Goal: Transaction & Acquisition: Purchase product/service

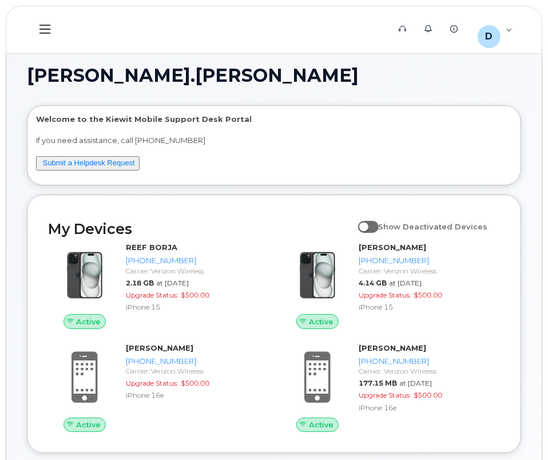
click at [43, 24] on icon at bounding box center [44, 29] width 11 height 13
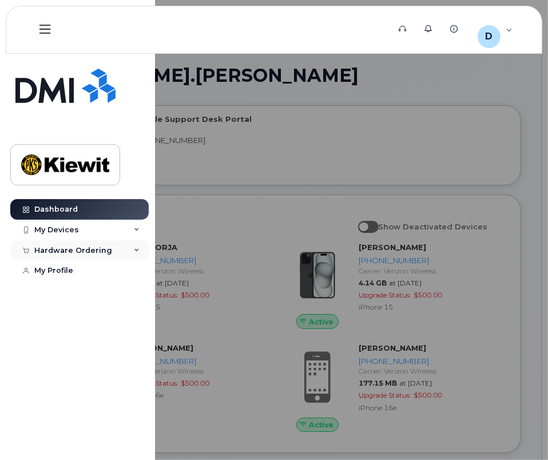
click at [89, 251] on div "Hardware Ordering" at bounding box center [73, 250] width 78 height 9
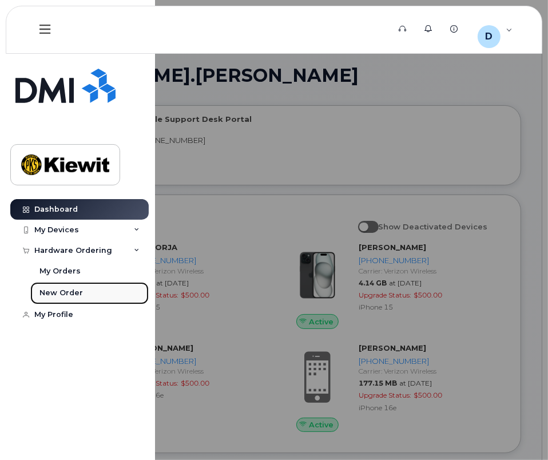
click at [62, 293] on div "New Order" at bounding box center [60, 292] width 43 height 10
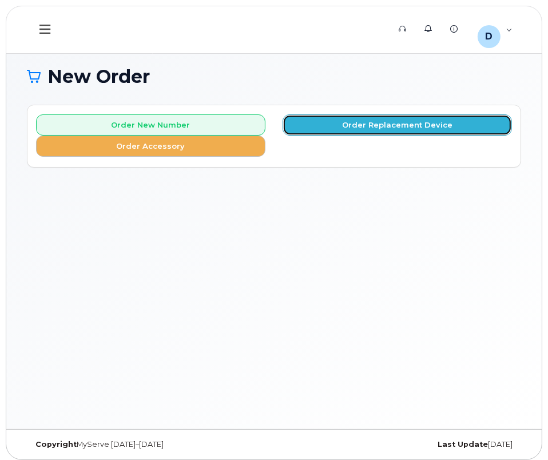
click at [422, 125] on button "Order Replacement Device" at bounding box center [396, 124] width 229 height 21
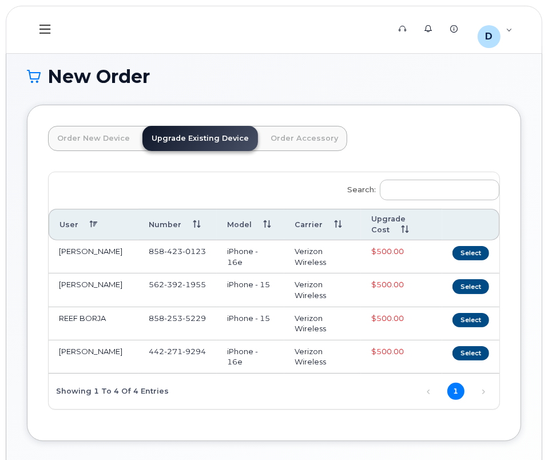
click at [97, 142] on link "Order New Device" at bounding box center [93, 138] width 91 height 25
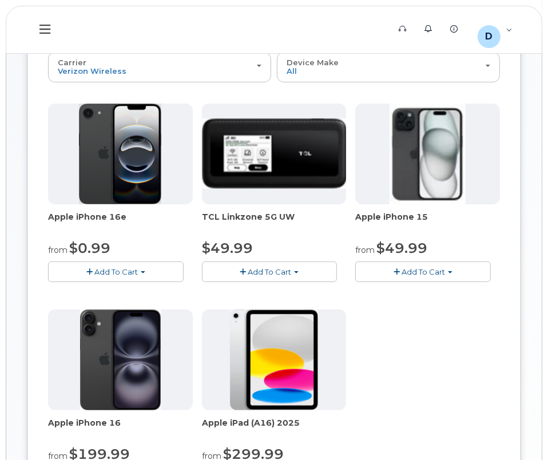
scroll to position [103, 0]
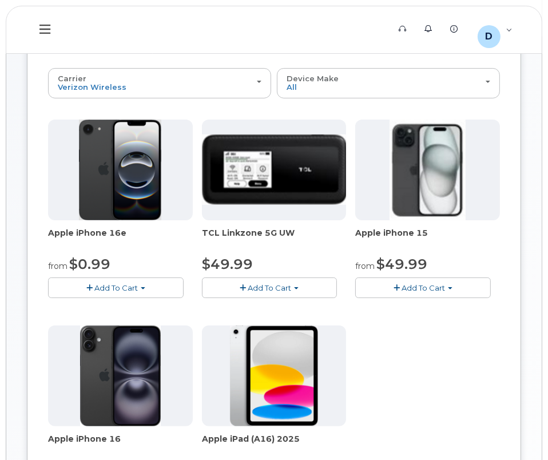
click at [120, 197] on img at bounding box center [120, 169] width 82 height 101
click at [135, 286] on span "Add To Cart" at bounding box center [115, 287] width 43 height 9
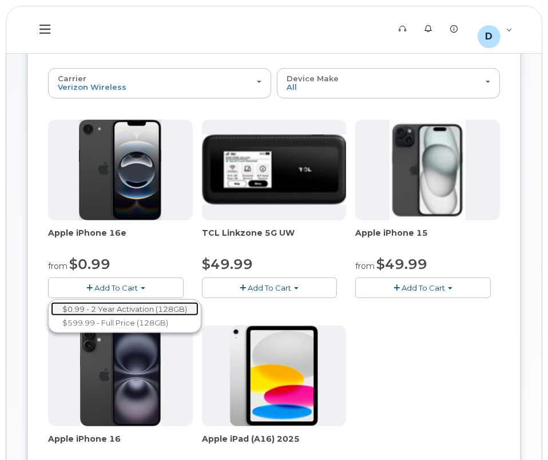
click at [139, 310] on link "$0.99 - 2 Year Activation (128GB)" at bounding box center [124, 309] width 147 height 14
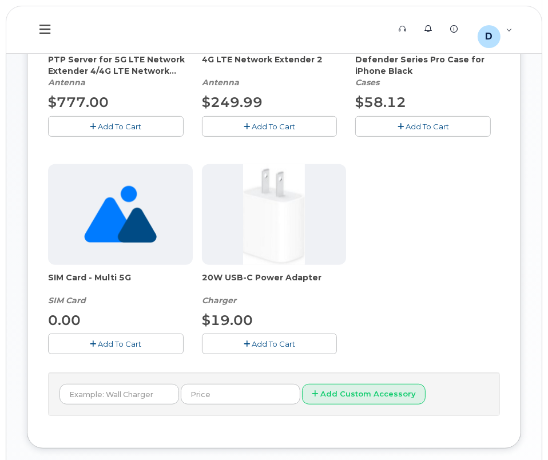
scroll to position [311, 0]
click at [287, 347] on button "Add To Cart" at bounding box center [269, 343] width 135 height 20
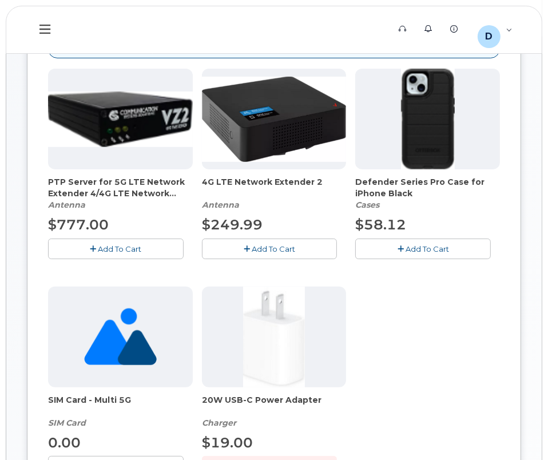
scroll to position [207, 0]
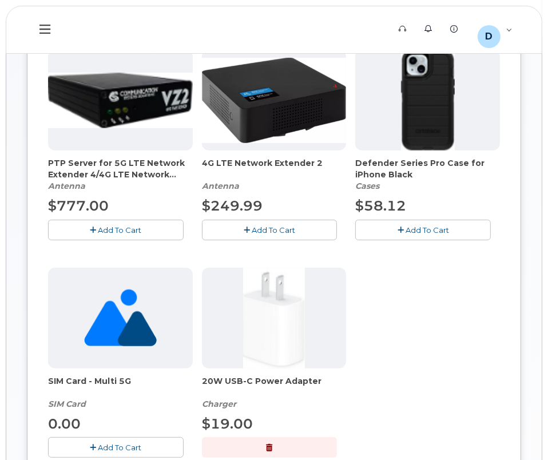
click at [419, 225] on span "Add To Cart" at bounding box center [426, 229] width 43 height 9
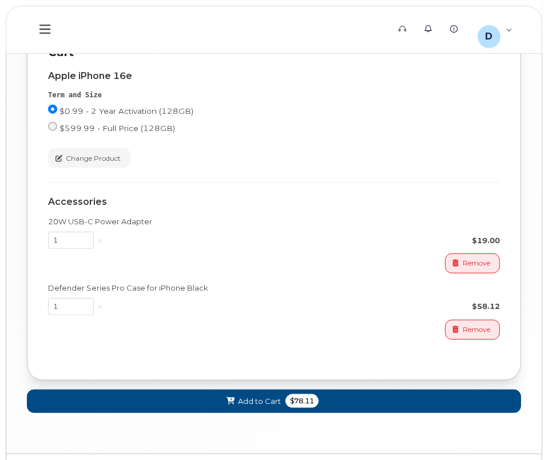
scroll to position [779, 0]
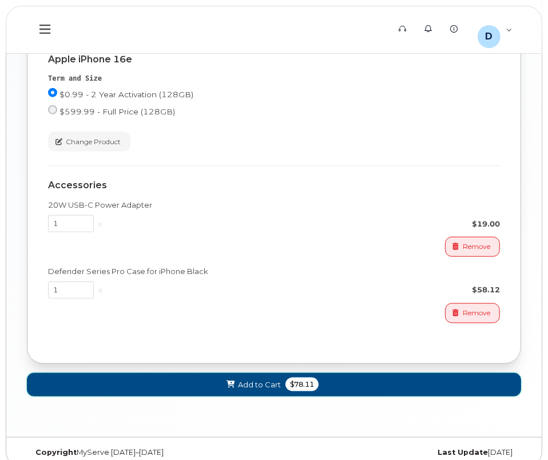
click at [259, 387] on span "Add to Cart" at bounding box center [259, 384] width 43 height 11
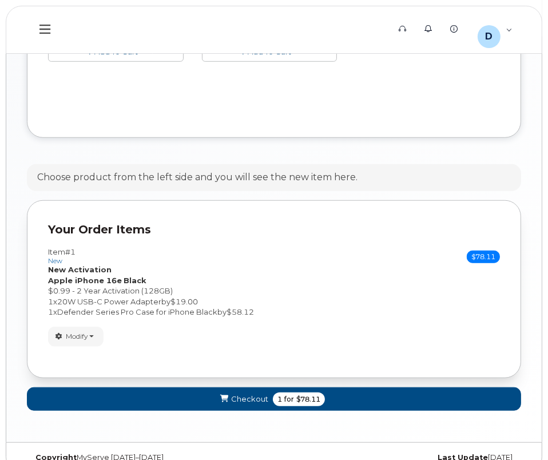
scroll to position [563, 0]
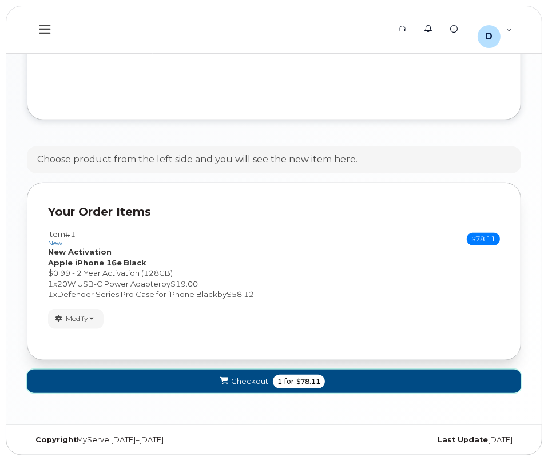
click at [257, 380] on span "Checkout" at bounding box center [249, 381] width 37 height 11
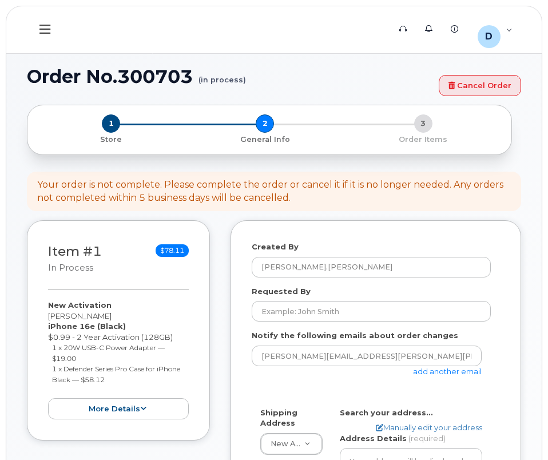
select select
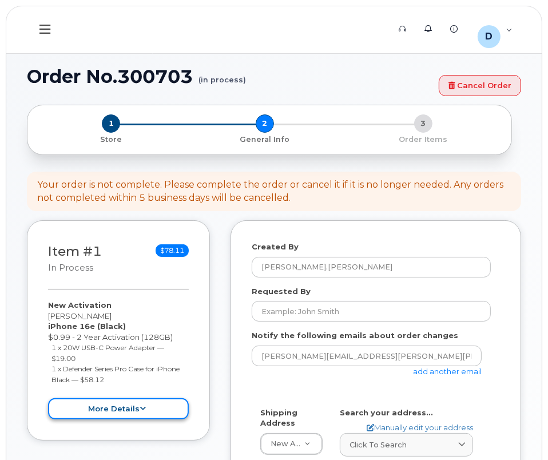
click at [142, 410] on icon at bounding box center [143, 408] width 6 height 7
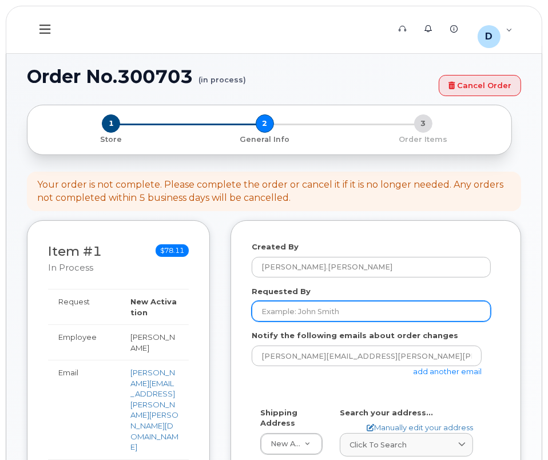
click at [358, 310] on input "Requested By" at bounding box center [370, 311] width 239 height 21
drag, startPoint x: 346, startPoint y: 314, endPoint x: 245, endPoint y: 313, distance: 101.2
type input "171501"
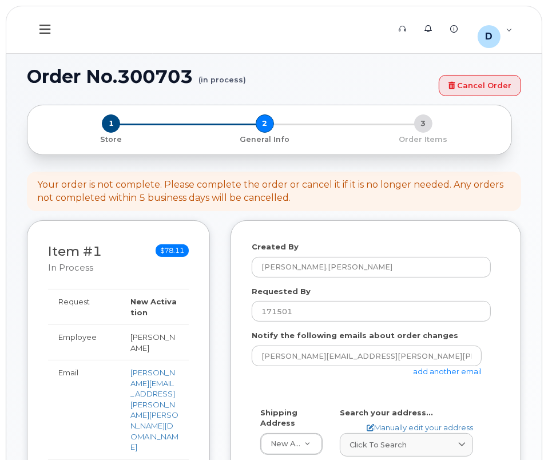
scroll to position [167, 0]
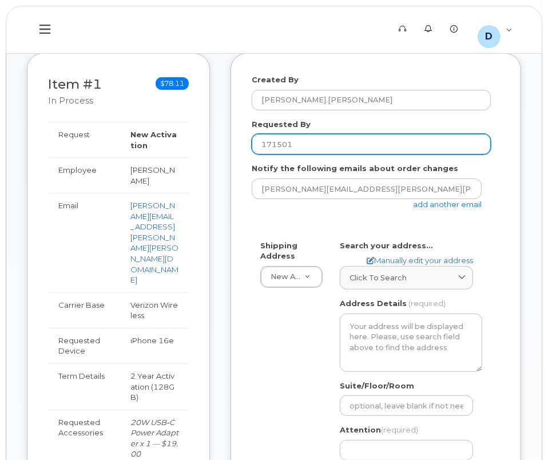
click at [360, 143] on input "171501" at bounding box center [370, 144] width 239 height 21
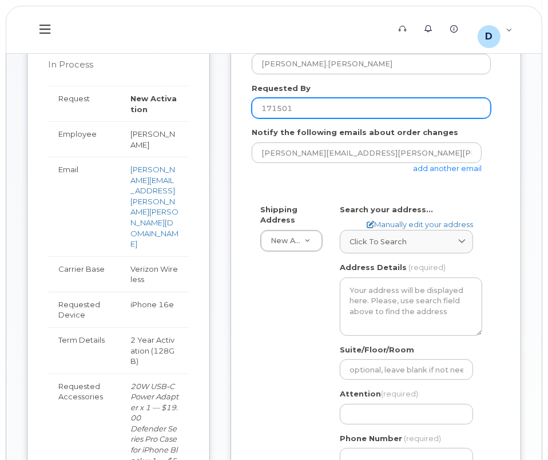
scroll to position [219, 0]
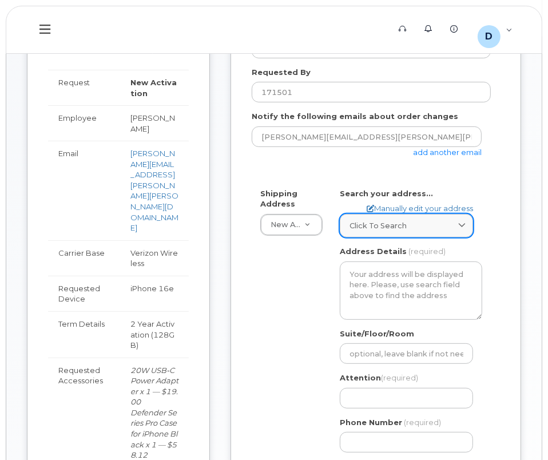
click at [457, 224] on span at bounding box center [461, 225] width 11 height 11
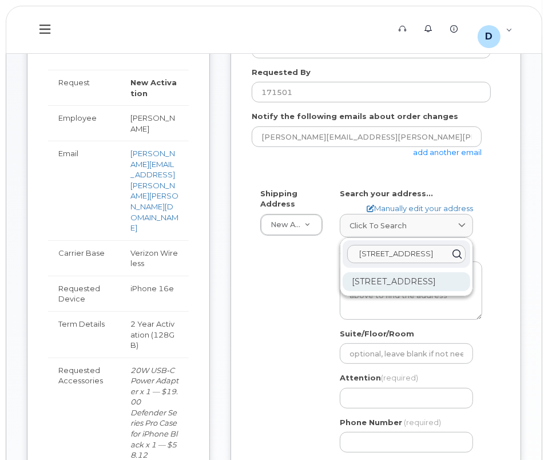
type input "[STREET_ADDRESS]"
click at [416, 285] on div "[STREET_ADDRESS]" at bounding box center [405, 281] width 127 height 19
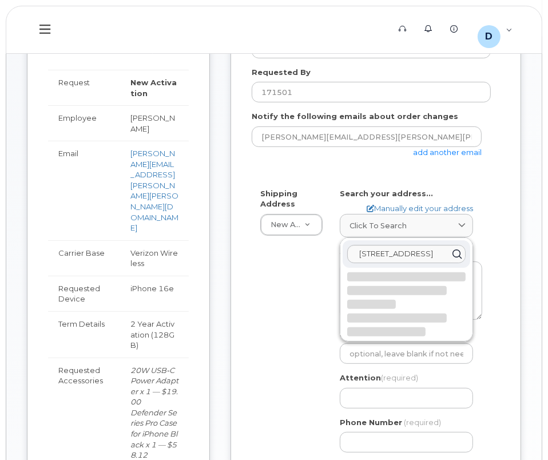
select select
type textarea "[STREET_ADDRESS]"
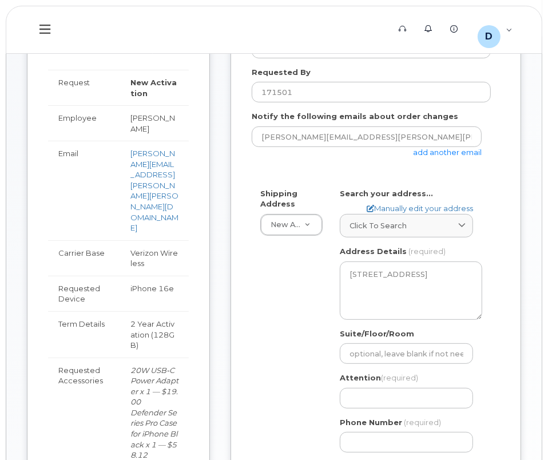
click at [513, 267] on div "Created By [PERSON_NAME].[PERSON_NAME] Requested By 171501 Notify the following…" at bounding box center [375, 256] width 290 height 510
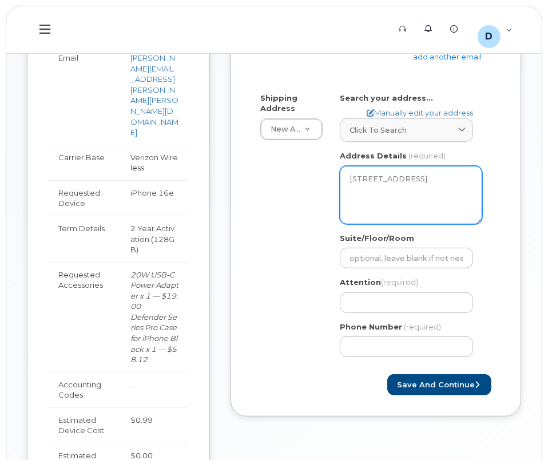
scroll to position [323, 0]
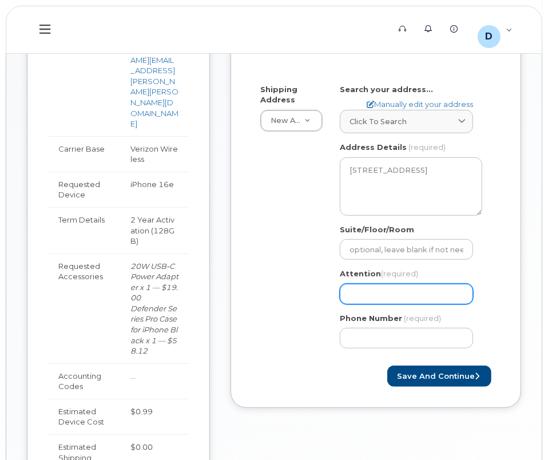
click at [427, 291] on input "Attention (required)" at bounding box center [405, 293] width 133 height 21
select select
type input "D"
select select
type input "Da"
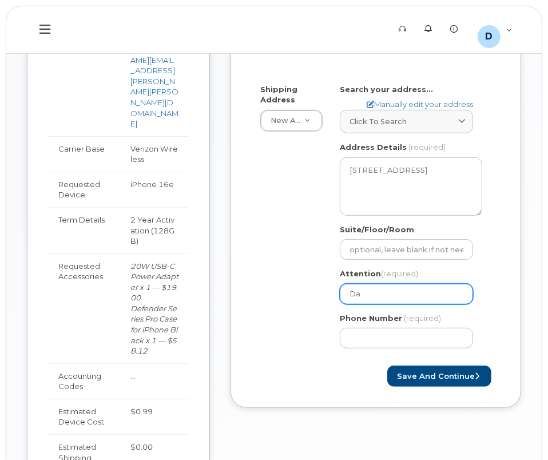
select select
type input "Dan"
select select
type input "Dann"
select select
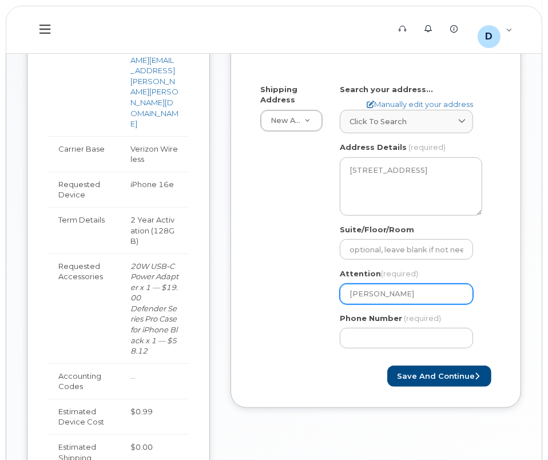
type input "Danny"
select select
type input "Danny A"
select select
type input "Danny An"
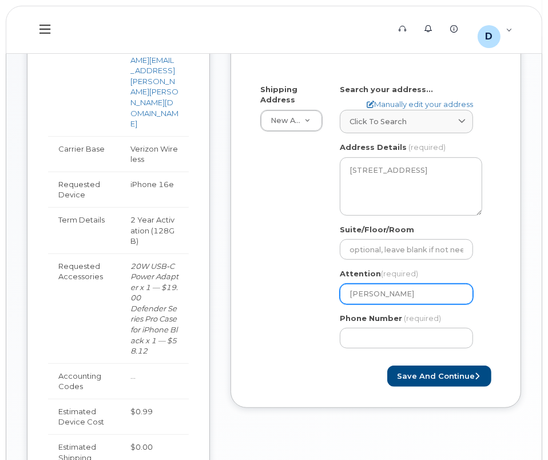
select select
type input "Danny And"
select select
type input "Danny Andr"
select select
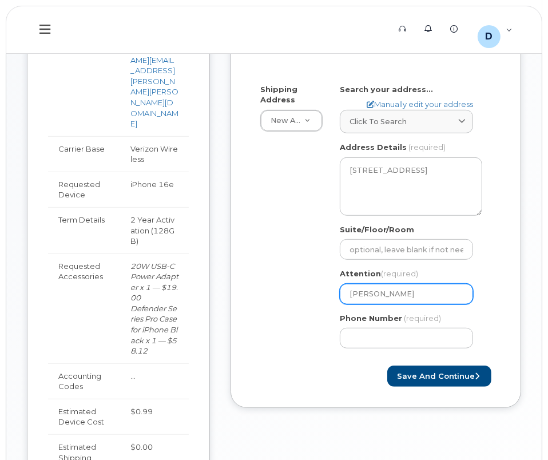
type input "Danny Andrd"
select select
type input "Danny Andrde"
select select
type input "Danny Andrd"
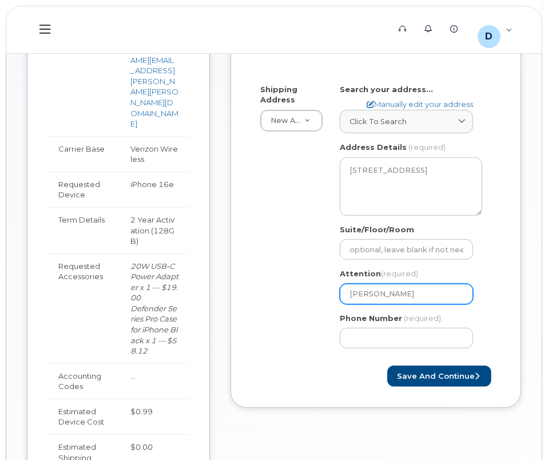
select select
type input "Danny Andr"
select select
type input "Danny Andra"
select select
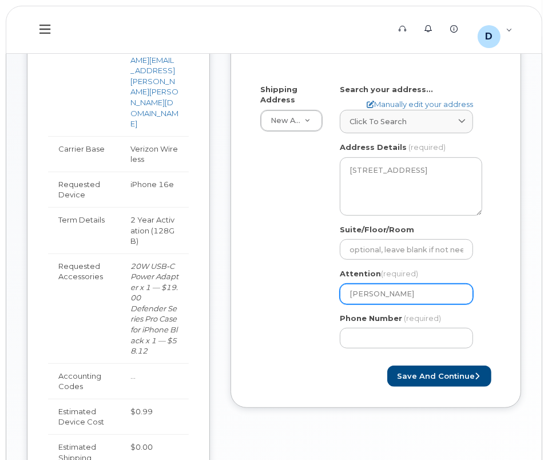
type input "Danny Andrad"
select select
type input "[PERSON_NAME]"
select select
type input "Danny Andrade/"
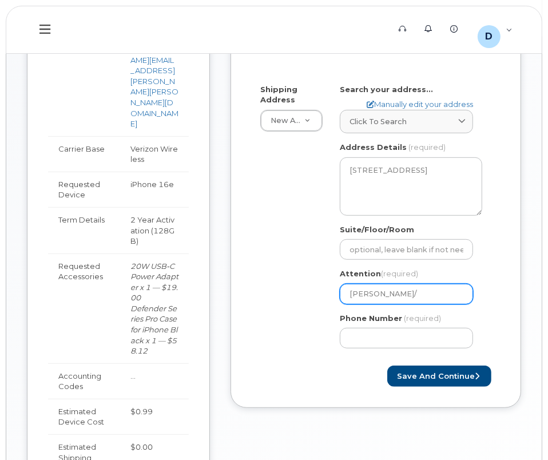
select select
type input "Danny Andrade/F"
select select
type input "Danny Andrade/F."
select select
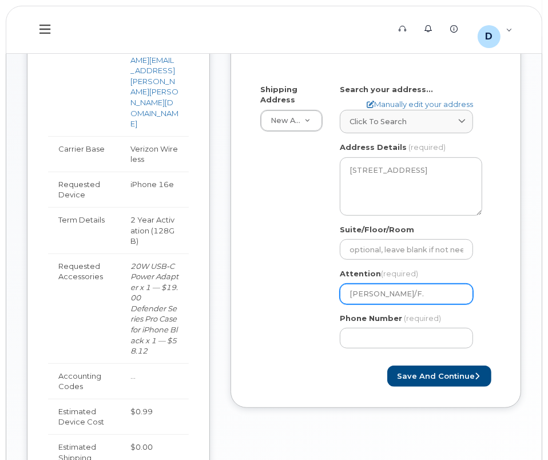
type input "Danny Andrade/F. H"
select select
type input "Danny Andrade/F. He"
select select
type input "Danny Andrade/F. Her"
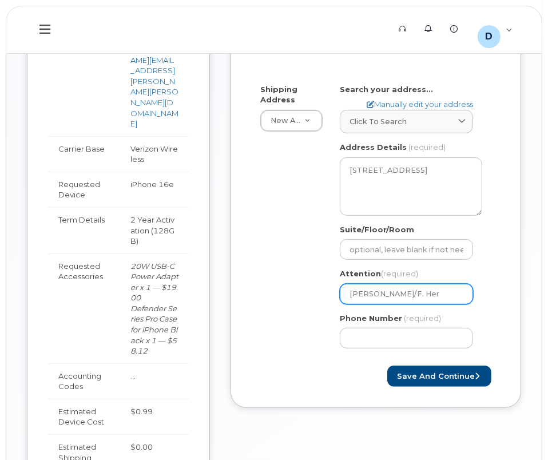
select select
type input "Danny Andrade/F. Hera"
select select
type input "Danny Andrade/F. Heran"
select select
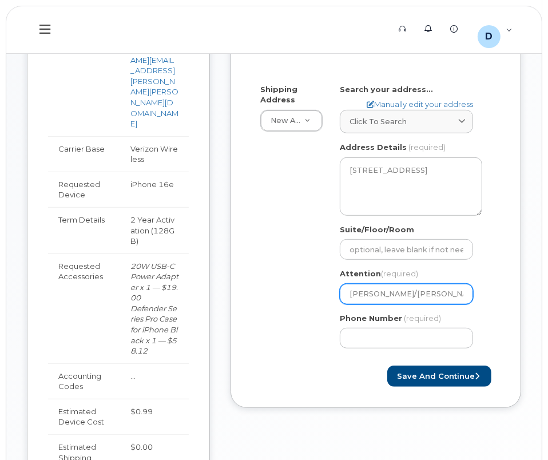
type input "Danny Andrade/F. Herand"
select select
type input "Danny Andrade/F. Herandn"
select select
type input "Danny Andrade/F. Herand"
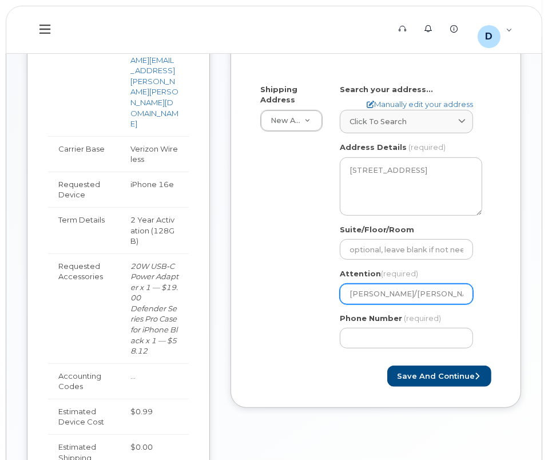
select select
type input "Danny Andrade/F. Heran"
select select
type input "Danny Andrade/F. Hera"
select select
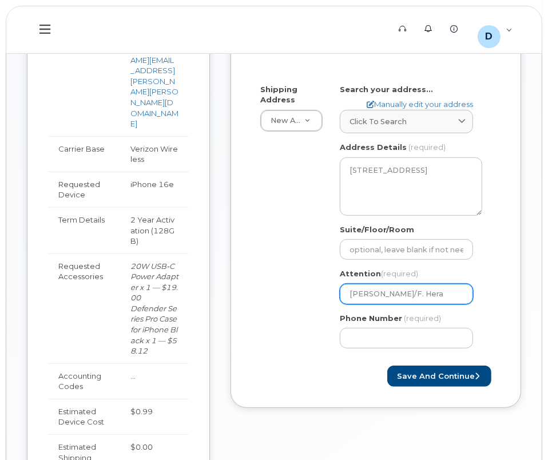
type input "Danny Andrade/F. Her"
select select
type input "Danny Andrade/F. Hern"
select select
type input "Danny Andrade/F. Herna"
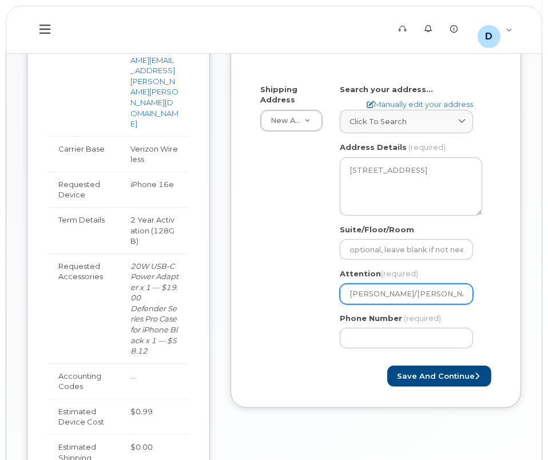
select select
type input "Danny Andrade/F. Hernad"
select select
type input "Danny Andrade/F. Hernade"
select select
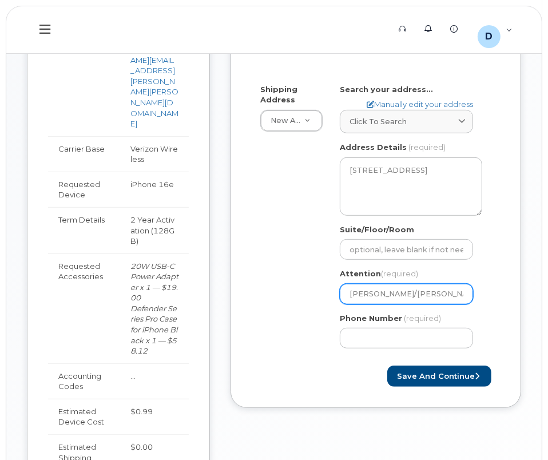
type input "Danny Andrade/F. Hernadez"
select select
type input "Danny Andrade/F. Hernade"
select select
type input "Danny Andrade/F. Hernad"
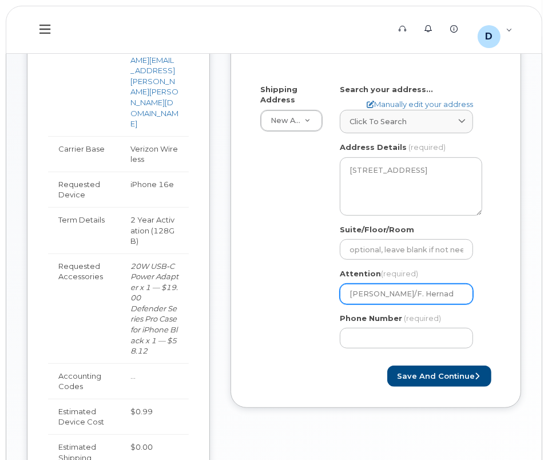
select select
type input "Danny Andrade/F. Herna"
select select
type input "Danny Andrade/F. Hernan"
select select
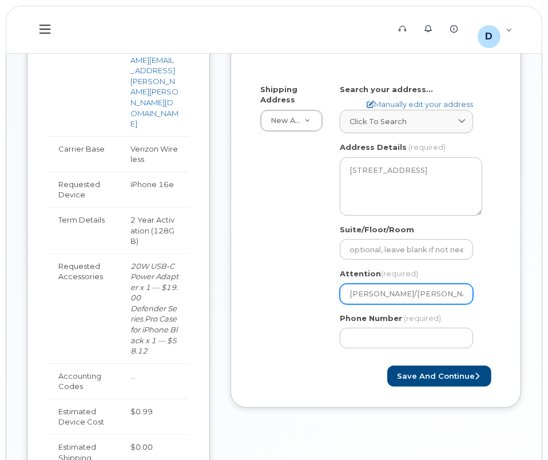
type input "Danny Andrade/F. Hernand"
select select
type input "Danny Andrade/F. Hernande"
select select
type input "[PERSON_NAME]/[PERSON_NAME]"
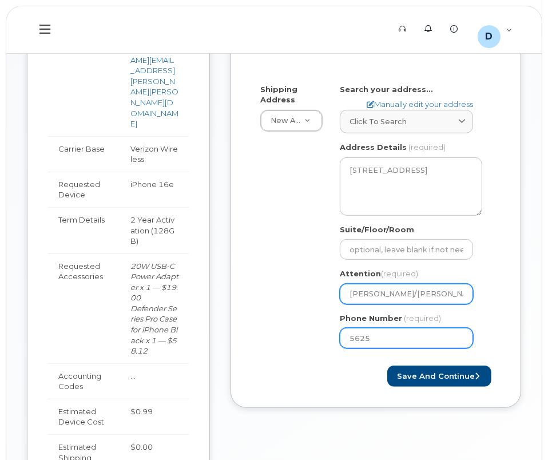
type input "562"
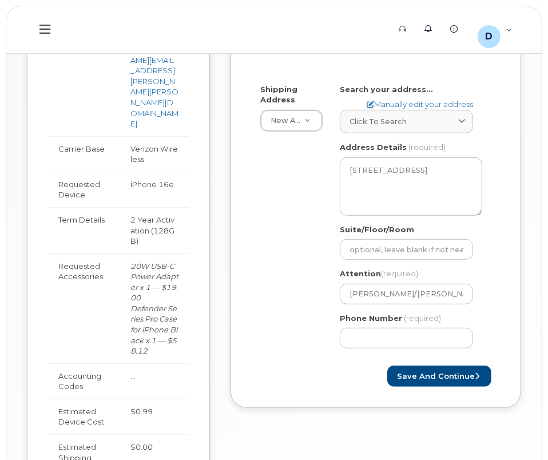
click at [265, 210] on div "Shipping Address New Address New Address 4949 Eastgate Mall CA San Diego Search…" at bounding box center [370, 220] width 239 height 273
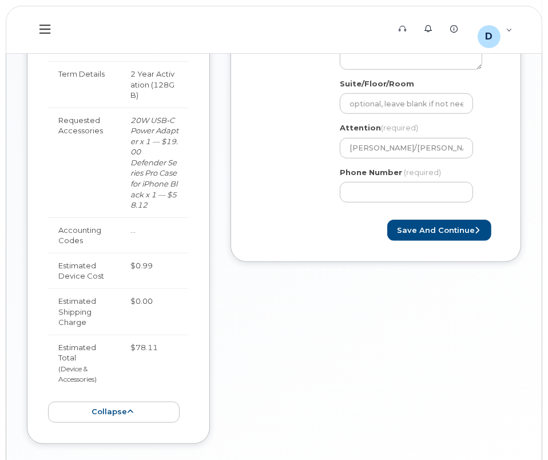
scroll to position [473, 0]
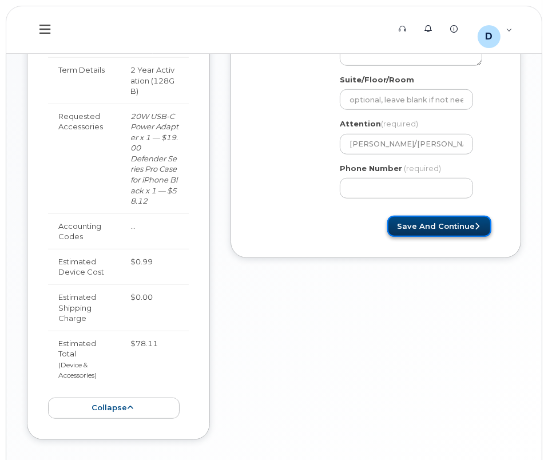
click at [446, 226] on button "Save and Continue" at bounding box center [439, 225] width 104 height 21
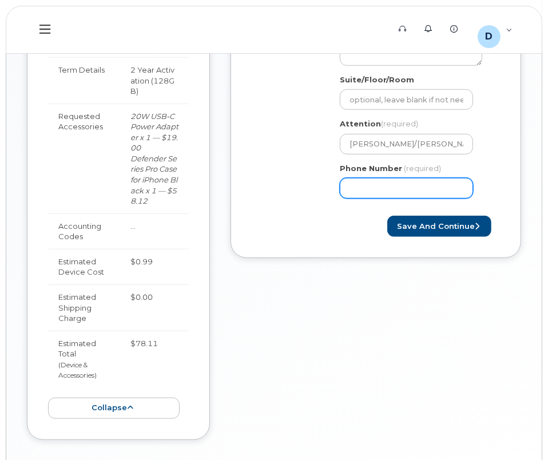
click at [420, 187] on input "Phone Number" at bounding box center [405, 188] width 133 height 21
click at [251, 281] on div "Created By Danny.Andrade Requested By 171501 Notify the following emails about …" at bounding box center [375, 101] width 290 height 709
drag, startPoint x: 410, startPoint y: 183, endPoint x: 291, endPoint y: 197, distance: 120.2
click at [291, 199] on div "Shipping Address New Address New Address 4949 Eastgate Mall CA San Diego Search…" at bounding box center [370, 70] width 239 height 273
type input "562508524"
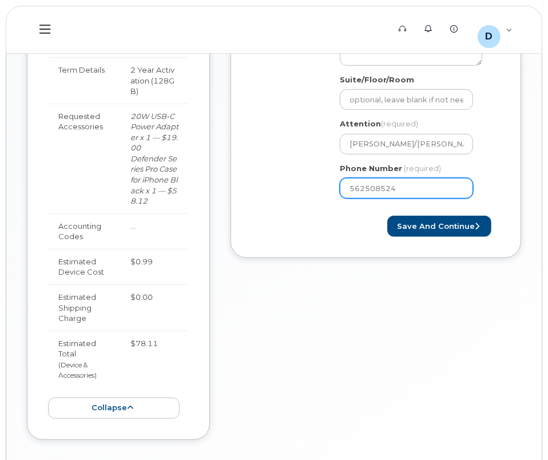
select select
type input "5625085243"
click at [282, 221] on div "Save and Continue" at bounding box center [375, 225] width 248 height 21
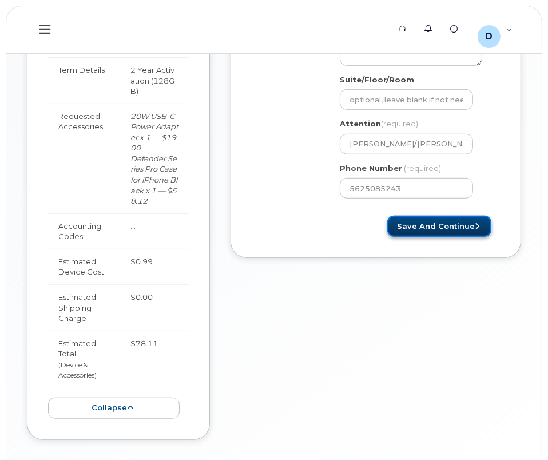
click at [446, 225] on button "Save and Continue" at bounding box center [439, 225] width 104 height 21
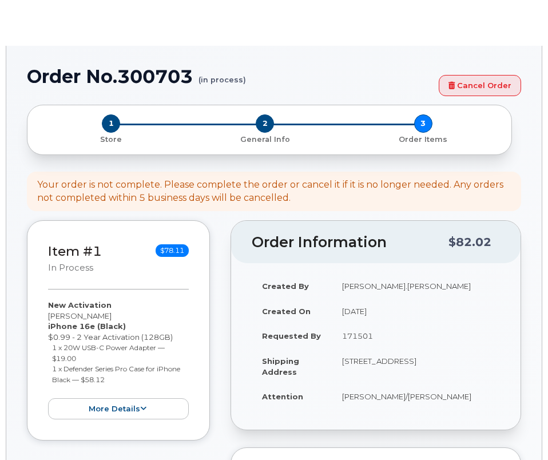
select select
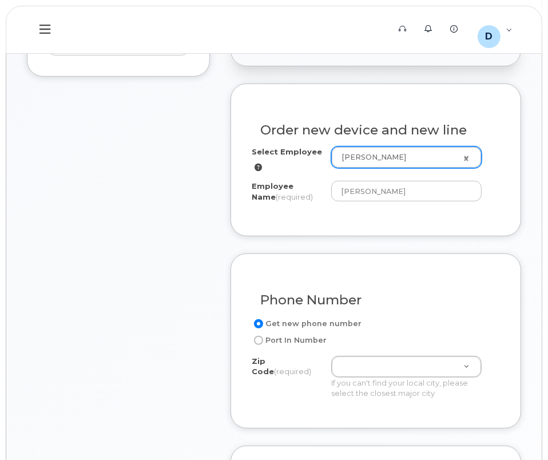
scroll to position [311, 0]
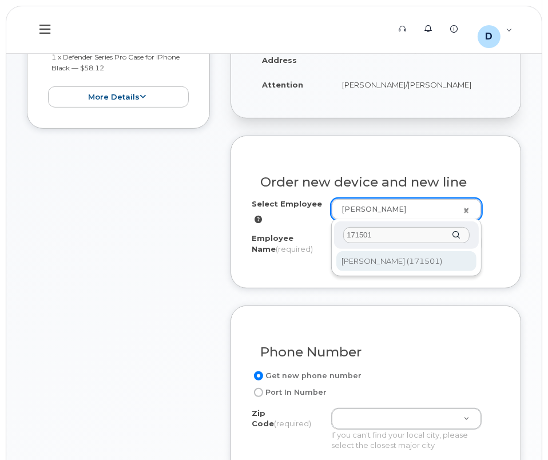
type input "171501"
type input "2146876"
type input "[PERSON_NAME]"
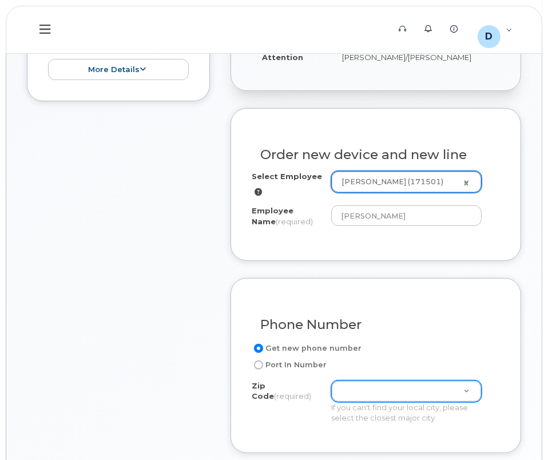
scroll to position [364, 0]
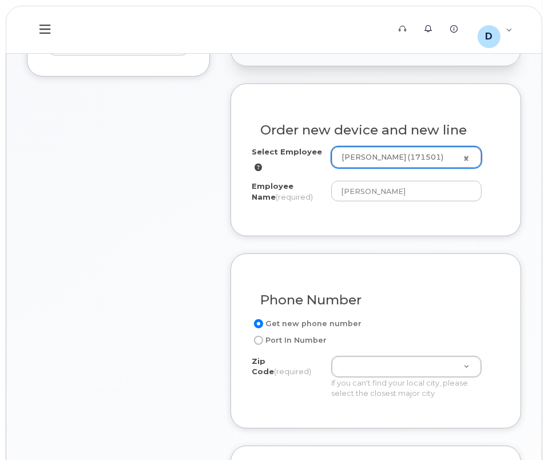
click at [254, 347] on div "Get new phone number Port In Number Zip Code (required) Zip Code (required) Zip…" at bounding box center [375, 362] width 248 height 90
click at [260, 341] on input "Port In Number" at bounding box center [258, 339] width 9 height 9
radio input "true"
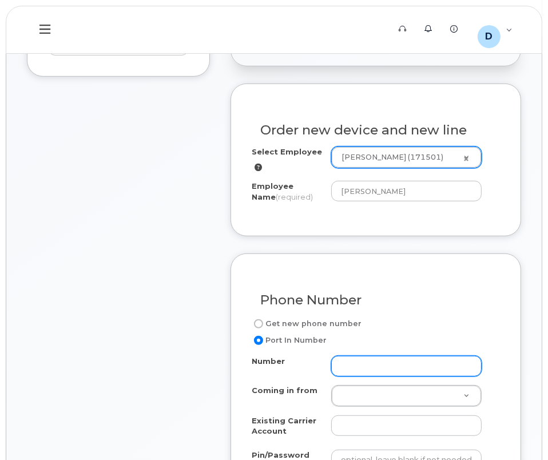
click at [363, 365] on input "Number" at bounding box center [406, 366] width 150 height 21
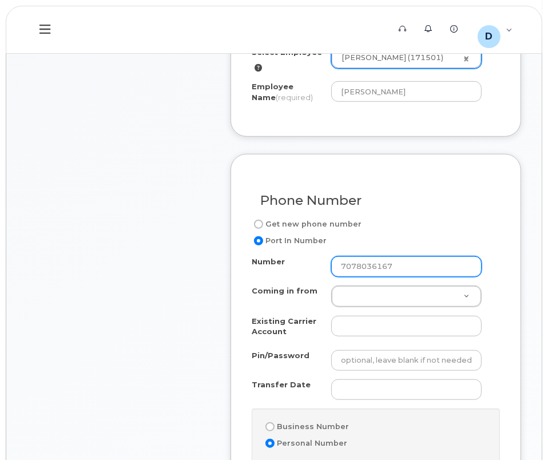
scroll to position [468, 0]
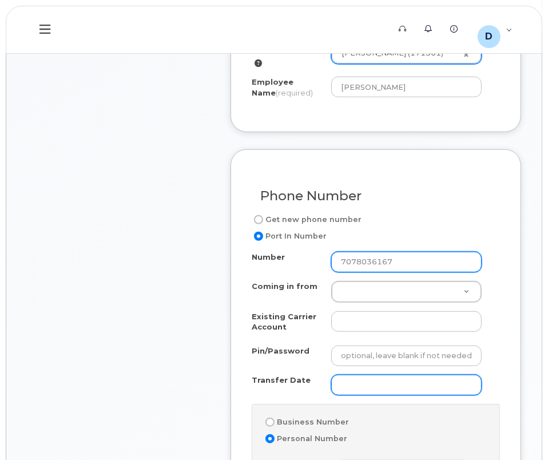
type input "7078036167"
click at [377, 381] on input "Transfer Date" at bounding box center [406, 384] width 150 height 21
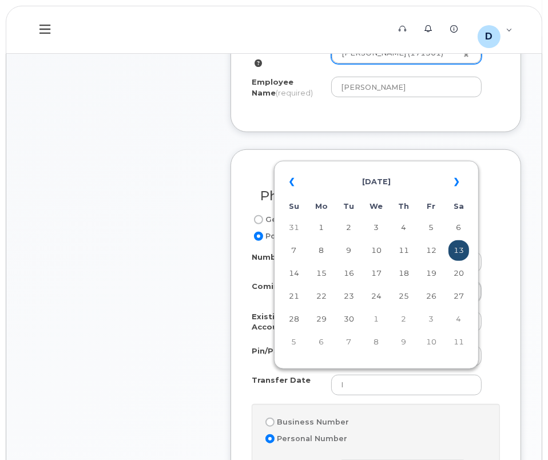
click at [466, 249] on td "13" at bounding box center [458, 250] width 21 height 21
type input "2025-09-13"
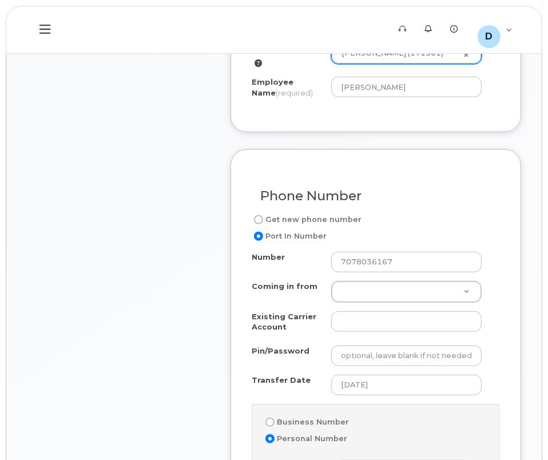
drag, startPoint x: 516, startPoint y: 258, endPoint x: 370, endPoint y: 439, distance: 232.5
click at [514, 259] on div "Phone Number Get new phone number Port In Number Number 7078036167 Coming in fr…" at bounding box center [375, 459] width 290 height 620
click at [329, 418] on label "Business Number" at bounding box center [306, 422] width 86 height 14
click at [274, 418] on input "Business Number" at bounding box center [269, 421] width 9 height 9
radio input "true"
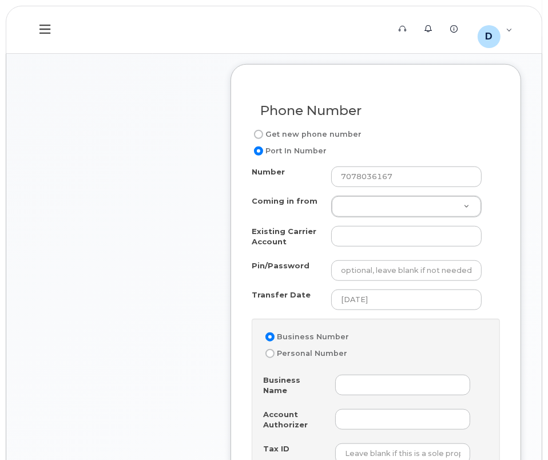
scroll to position [572, 0]
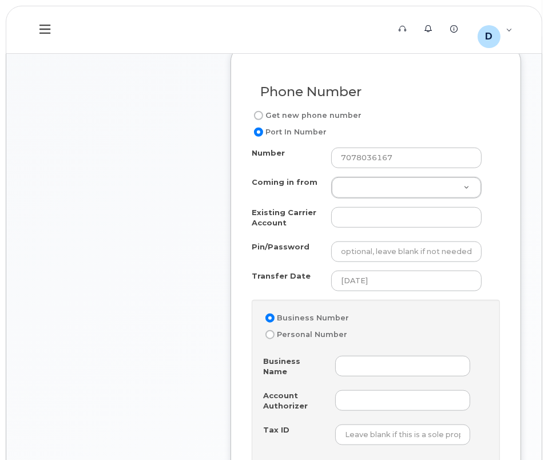
click at [317, 334] on label "Personal Number" at bounding box center [305, 334] width 84 height 14
click at [274, 334] on input "Personal Number" at bounding box center [269, 334] width 9 height 9
radio input "true"
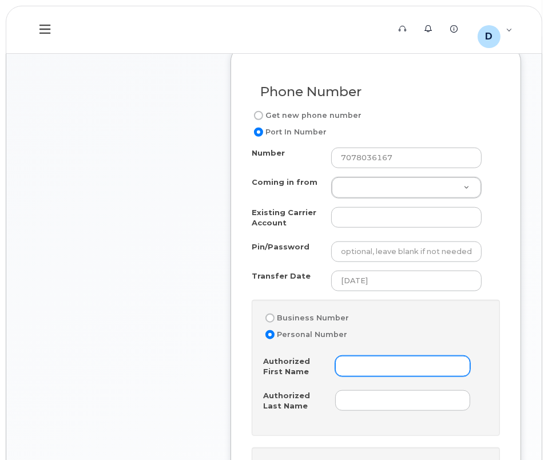
click at [388, 366] on input "Authorized First Name" at bounding box center [402, 366] width 135 height 21
type input "Francisco"
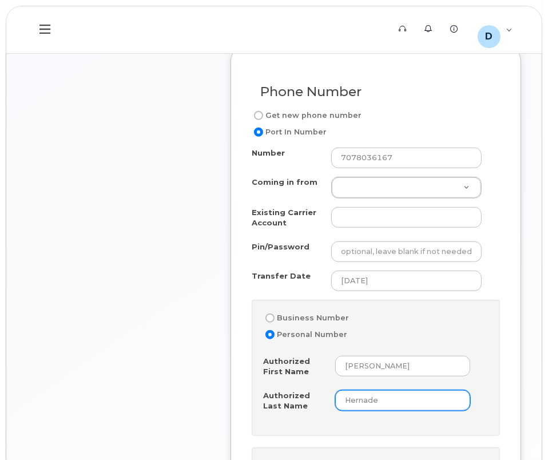
type input "Hernade"
click at [326, 314] on label "Business Number" at bounding box center [306, 318] width 86 height 14
click at [274, 314] on input "Business Number" at bounding box center [269, 317] width 9 height 9
radio input "true"
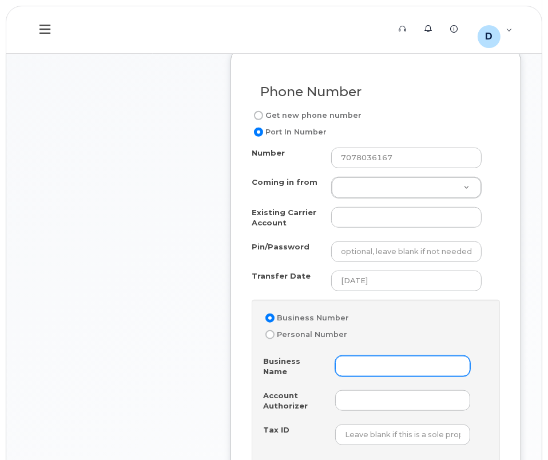
click at [353, 359] on input "Business Name" at bounding box center [402, 366] width 135 height 21
type input "Kiewit"
click at [315, 334] on label "Personal Number" at bounding box center [305, 334] width 84 height 14
click at [274, 334] on input "Personal Number" at bounding box center [269, 334] width 9 height 9
radio input "true"
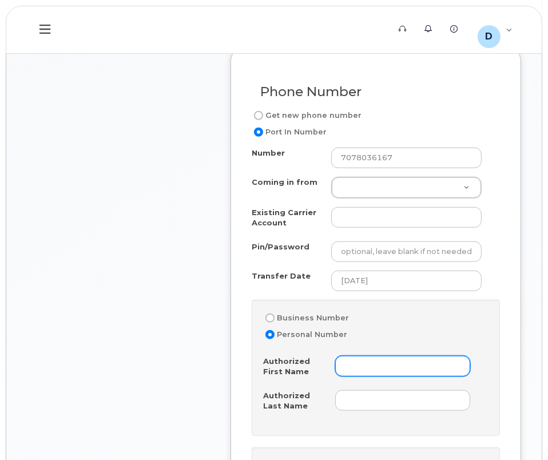
click at [382, 366] on input "Authorized First Name" at bounding box center [402, 366] width 135 height 21
type input "Hernandez"
type input "F"
type input "Hernandez"
drag, startPoint x: 429, startPoint y: 366, endPoint x: 318, endPoint y: 363, distance: 110.9
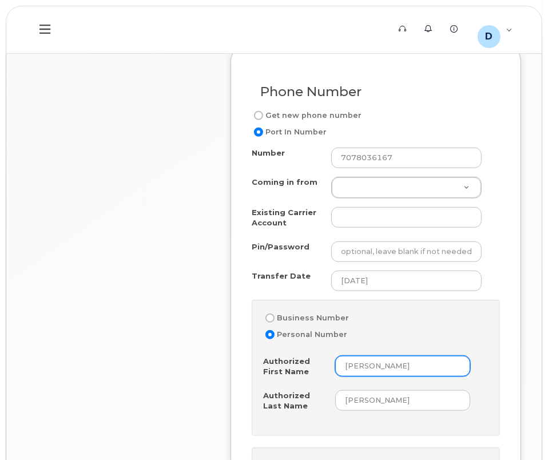
click at [318, 363] on div "Authorized First Name Hernandez" at bounding box center [371, 369] width 216 height 26
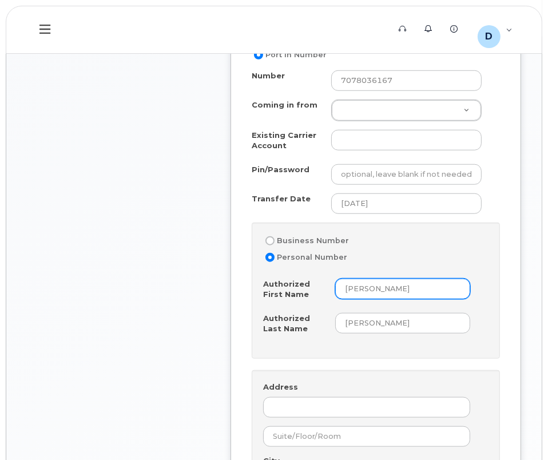
scroll to position [779, 0]
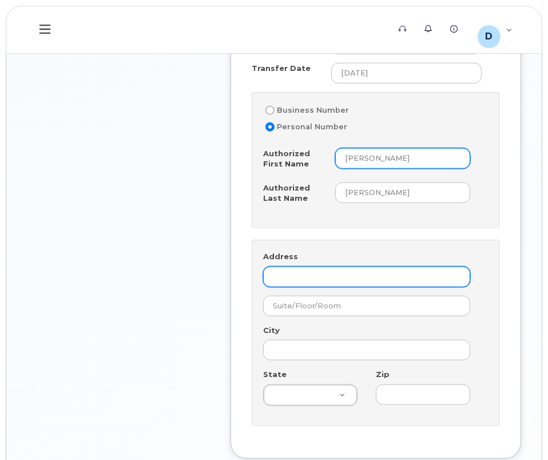
type input "Francisco"
click at [334, 275] on input "Address" at bounding box center [366, 276] width 207 height 21
type input "4949 Eastgate Mall"
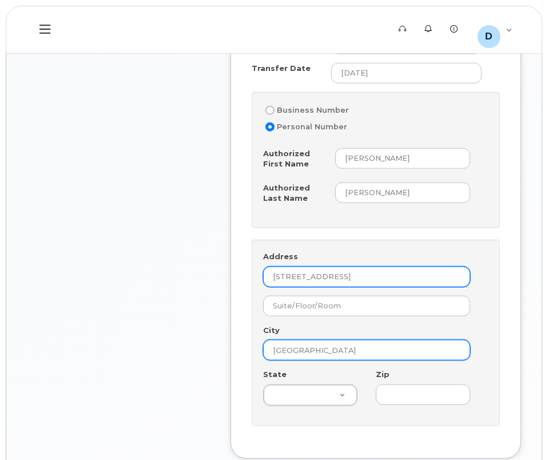
type input "San Diego"
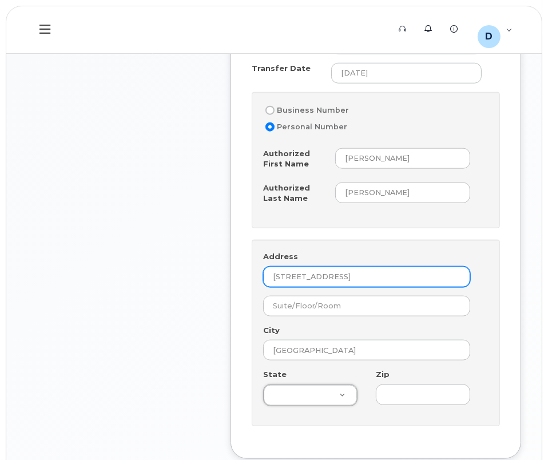
type input "c"
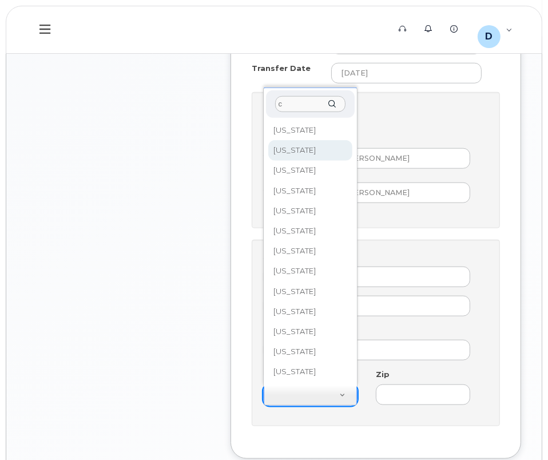
select select "California"
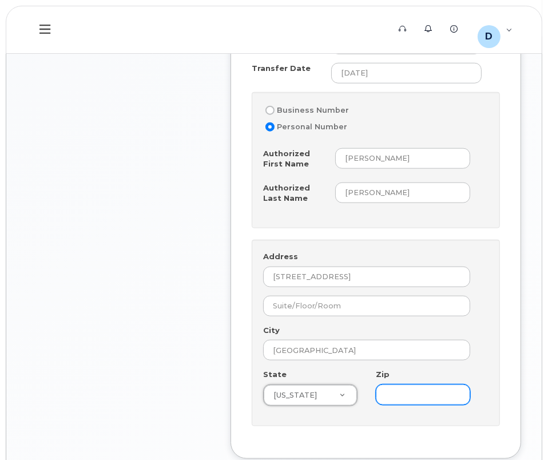
click at [400, 388] on input "Zip" at bounding box center [423, 394] width 94 height 21
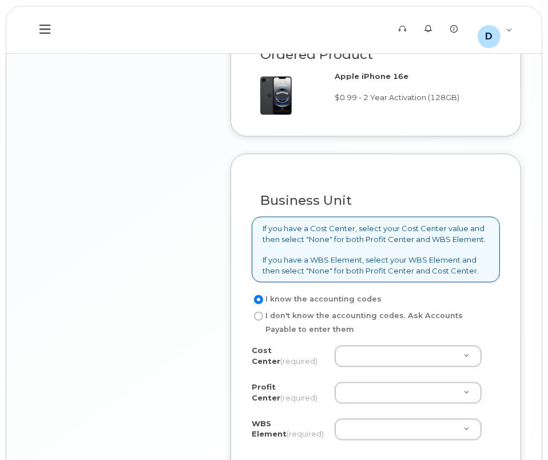
scroll to position [1299, 0]
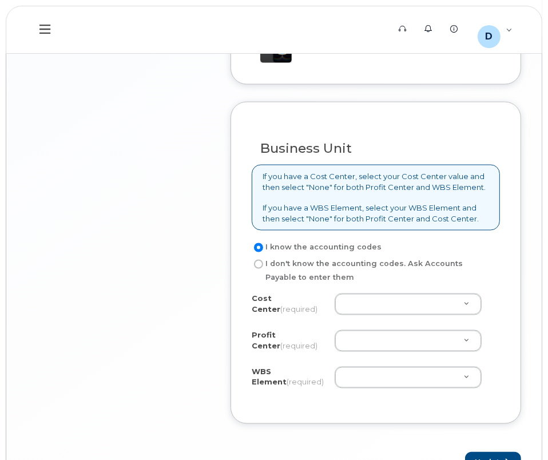
type input "92121"
click at [478, 276] on label "I don't know the accounting codes. Ask Accounts Payable to enter them" at bounding box center [370, 270] width 239 height 27
click at [263, 269] on input "I don't know the accounting codes. Ask Accounts Payable to enter them" at bounding box center [258, 263] width 9 height 9
radio input "true"
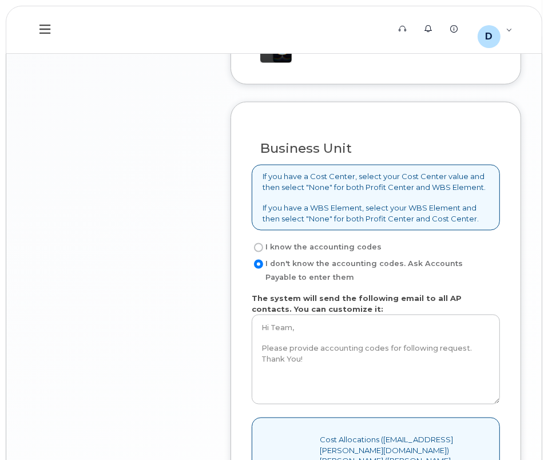
click at [320, 243] on label "I know the accounting codes" at bounding box center [316, 248] width 130 height 14
click at [263, 243] on input "I know the accounting codes" at bounding box center [258, 247] width 9 height 9
radio input "true"
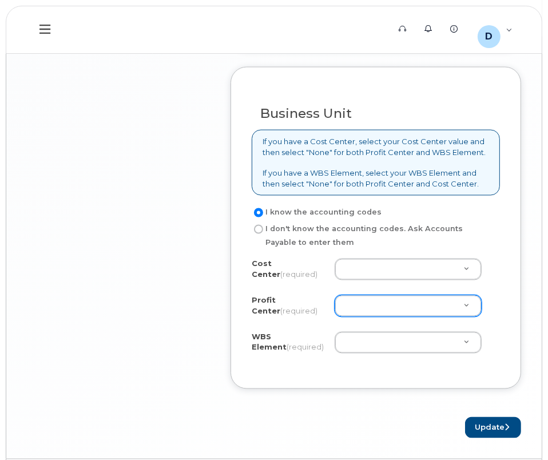
scroll to position [1351, 0]
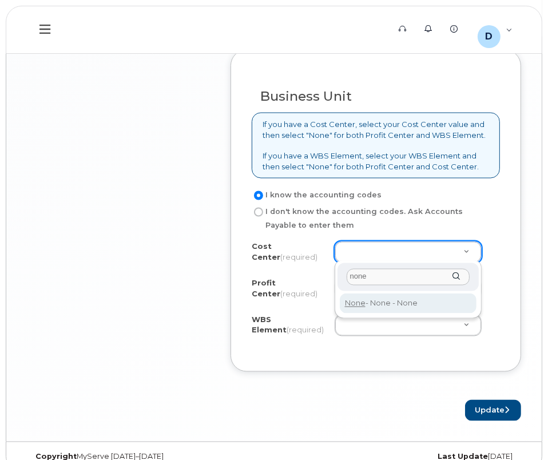
type input "none"
type input "None"
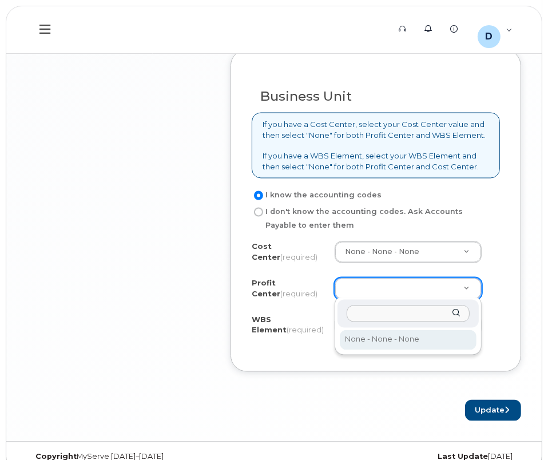
select select "None"
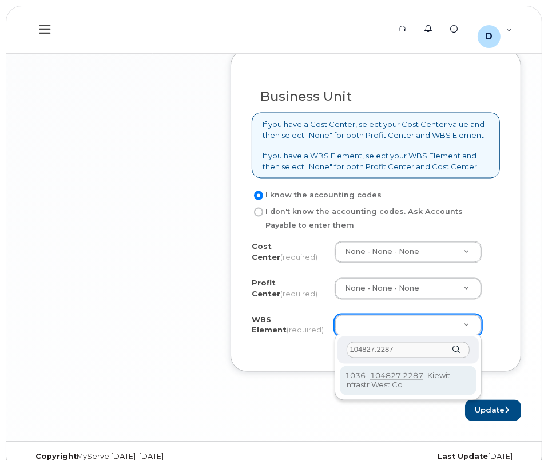
type input "104827.2287"
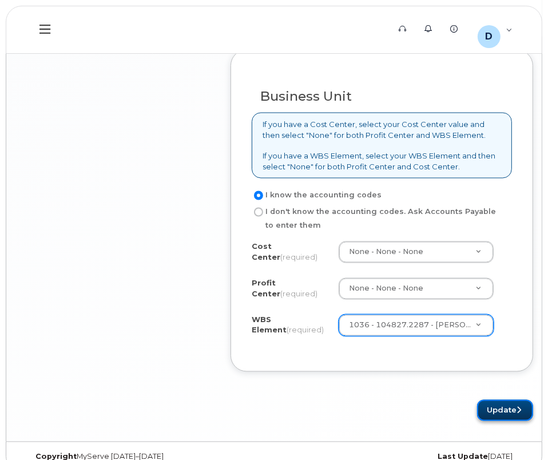
click at [481, 405] on button "Update" at bounding box center [505, 410] width 56 height 21
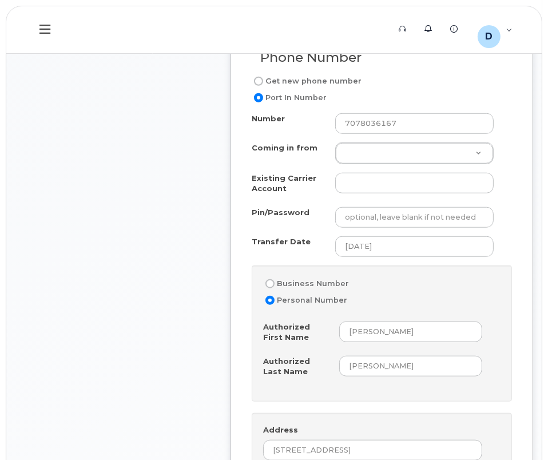
scroll to position [487, 0]
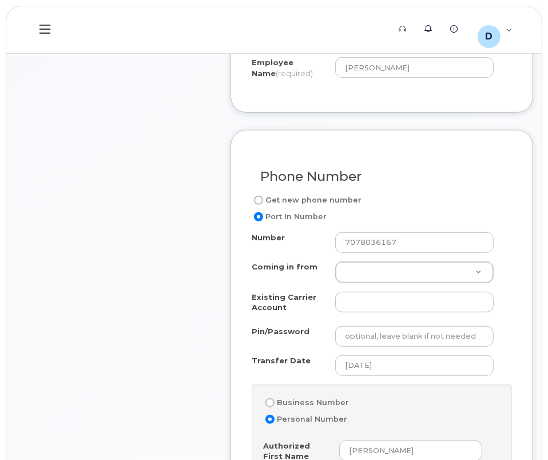
click at [509, 288] on div "Phone Number Get new phone number Port In Number Number 7078036167 Coming in fr…" at bounding box center [381, 440] width 302 height 620
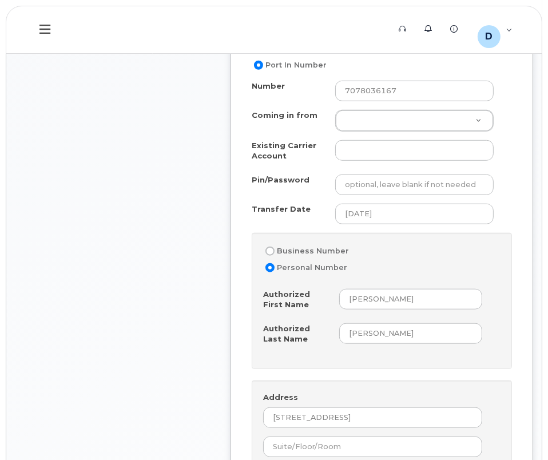
scroll to position [643, 0]
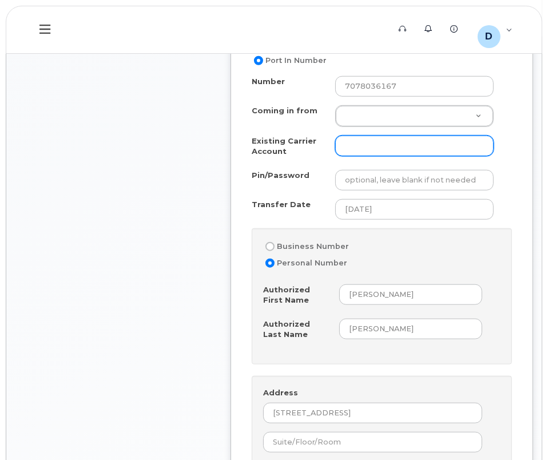
click at [348, 142] on input "Existing Carrier Account" at bounding box center [414, 145] width 158 height 21
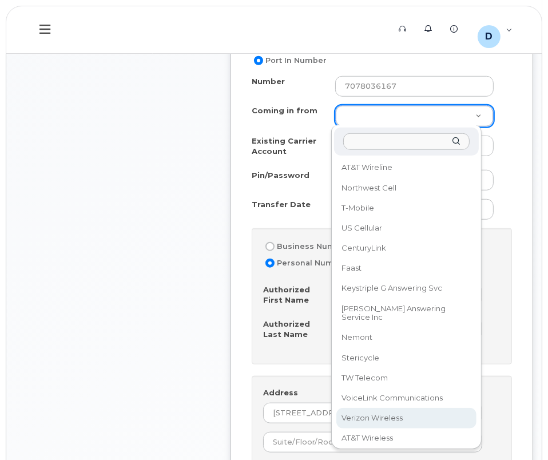
select select "Verizon Wireless"
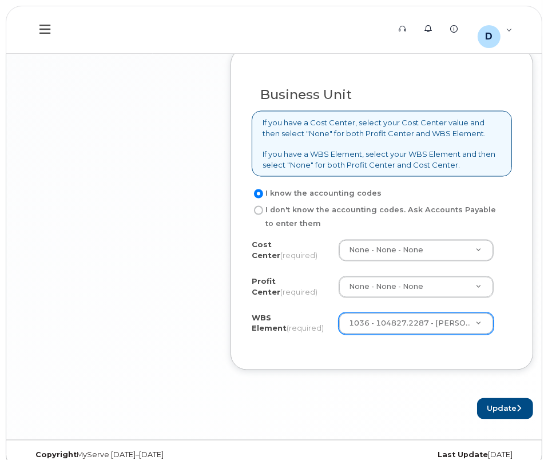
scroll to position [1367, 0]
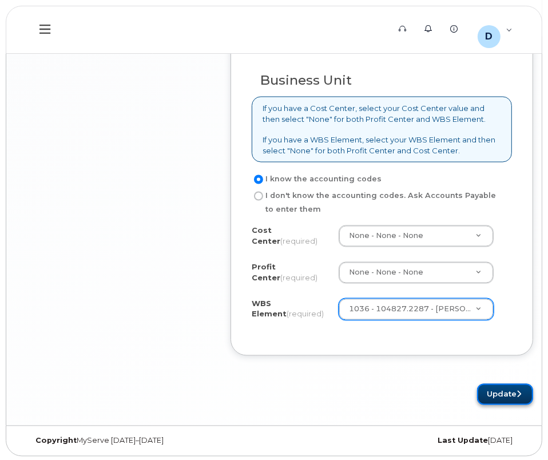
click at [485, 387] on button "Update" at bounding box center [505, 394] width 56 height 21
type input "don't know"
click at [480, 394] on button "Update" at bounding box center [505, 394] width 56 height 21
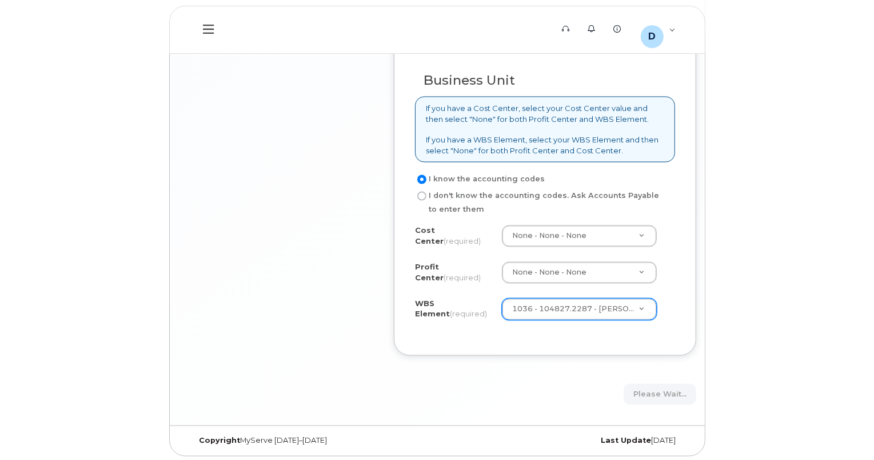
scroll to position [1315, 0]
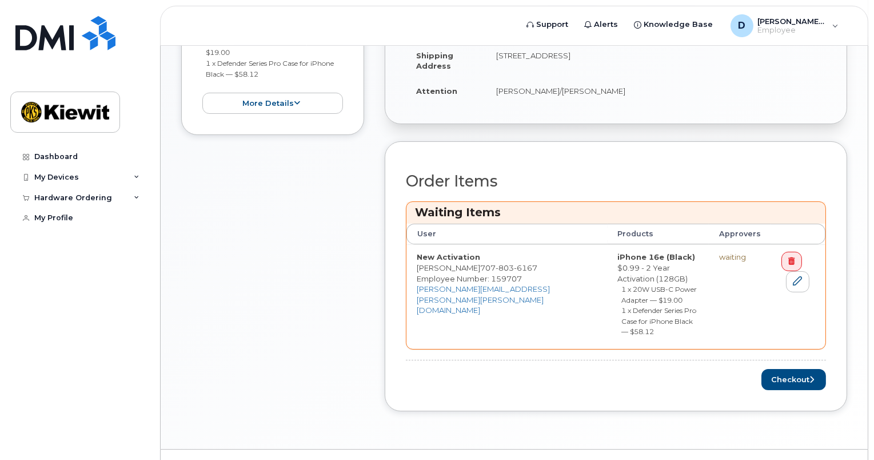
scroll to position [358, 0]
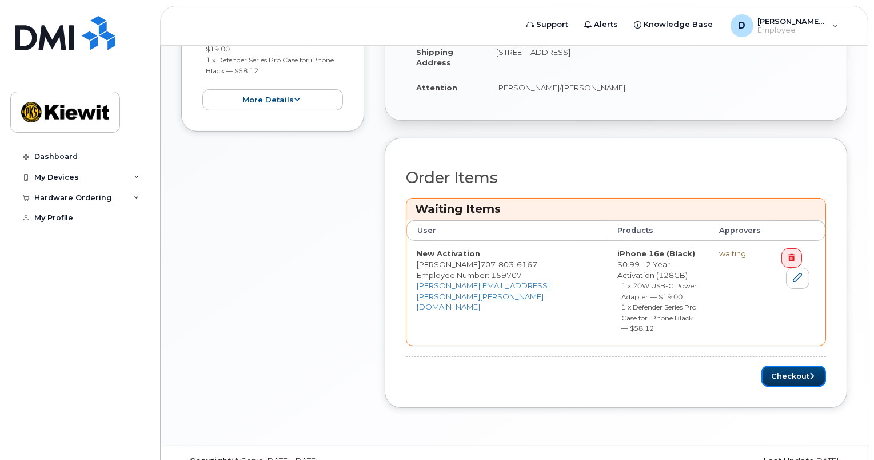
drag, startPoint x: 793, startPoint y: 347, endPoint x: 772, endPoint y: 319, distance: 35.4
click at [782, 323] on div "Order Items Waiting Items User Products Approvers New Activation [PERSON_NAME] …" at bounding box center [616, 277] width 420 height 217
click at [794, 278] on icon at bounding box center [797, 277] width 9 height 9
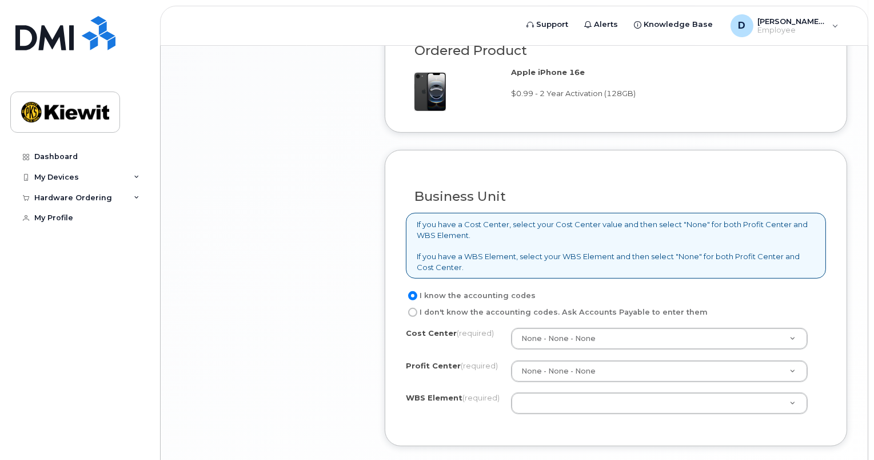
scroll to position [1326, 0]
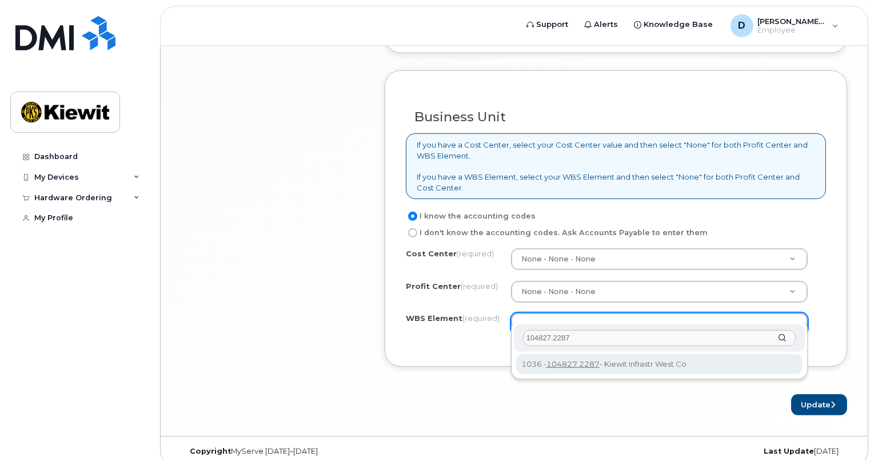
type input "104827.2287"
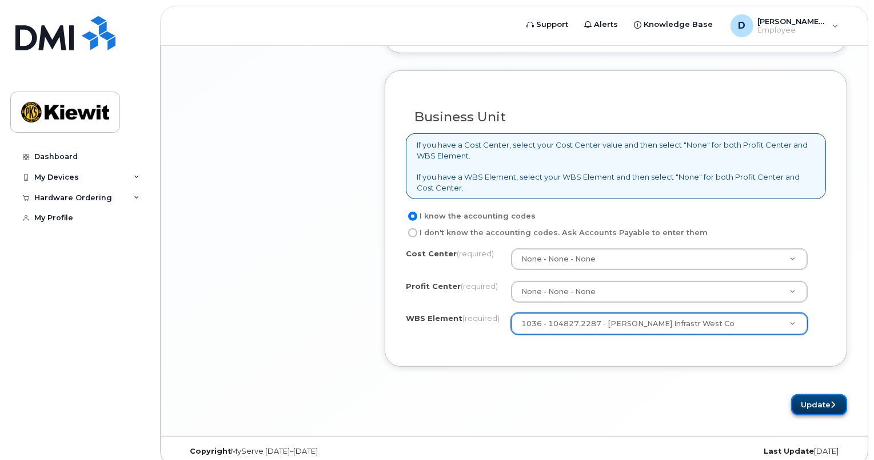
click at [831, 401] on icon "submit" at bounding box center [832, 404] width 5 height 7
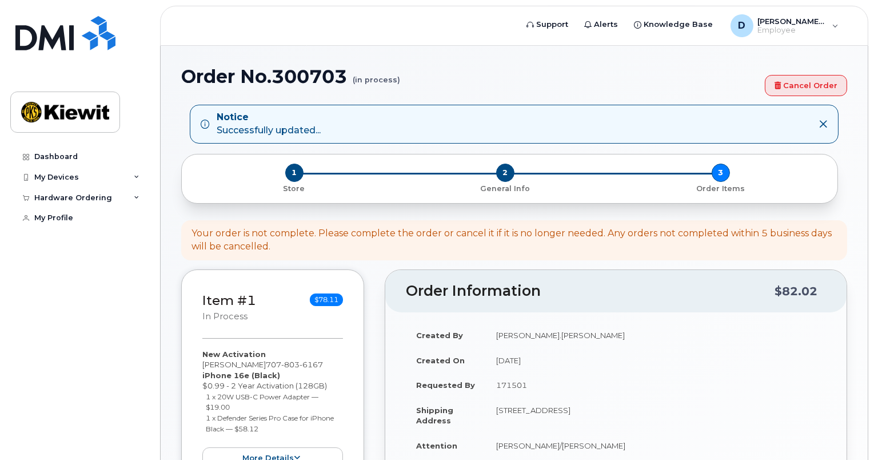
scroll to position [311, 0]
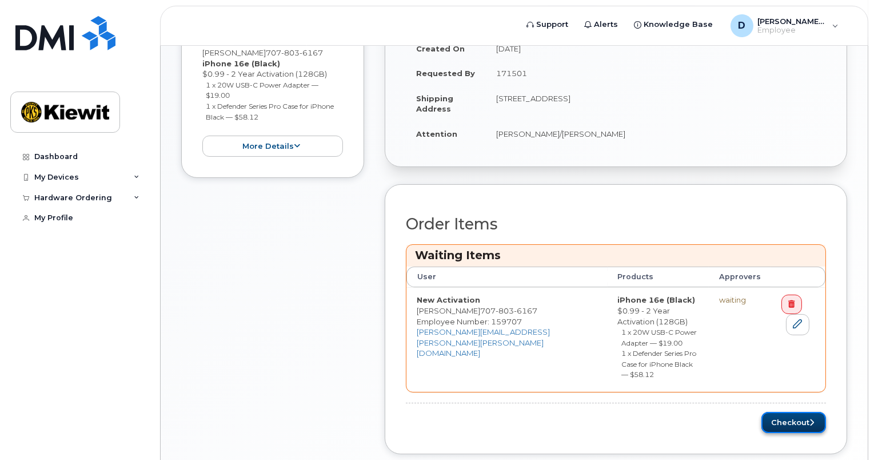
click at [775, 412] on button "Checkout" at bounding box center [793, 422] width 65 height 21
